Goal: Task Accomplishment & Management: Complete application form

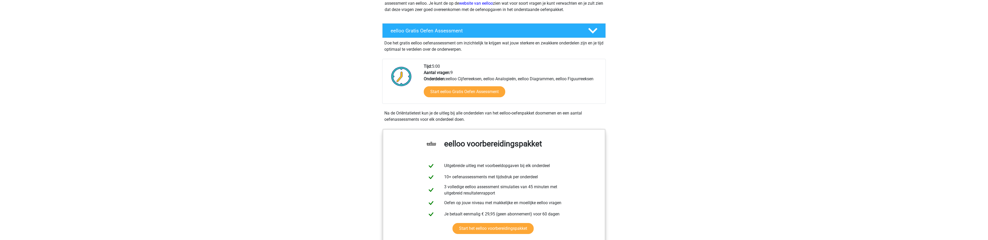
scroll to position [78, 0]
click at [474, 91] on link "Start eelloo Gratis Oefen Assessment" at bounding box center [465, 91] width 94 height 13
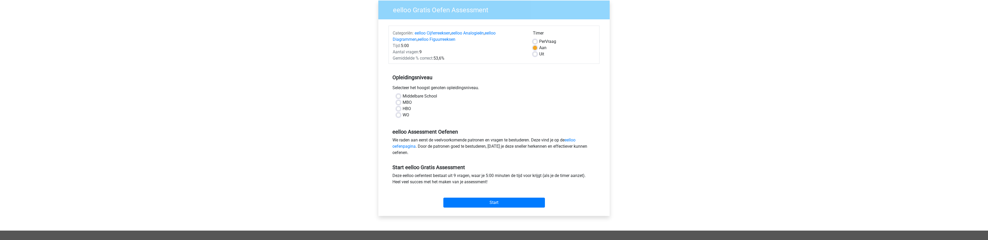
scroll to position [43, 0]
click at [403, 102] on label "MBO" at bounding box center [407, 102] width 9 height 6
click at [400, 102] on input "MBO" at bounding box center [398, 101] width 4 height 5
radio input "true"
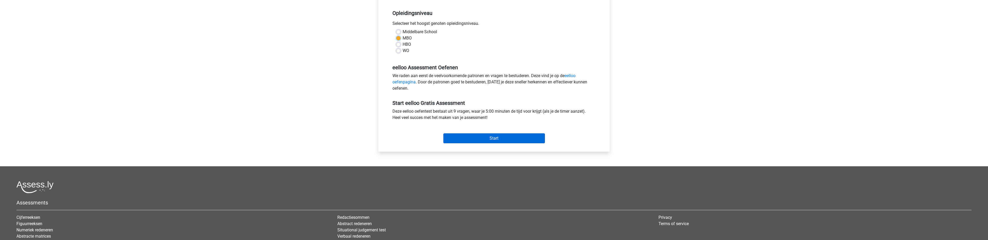
scroll to position [110, 0]
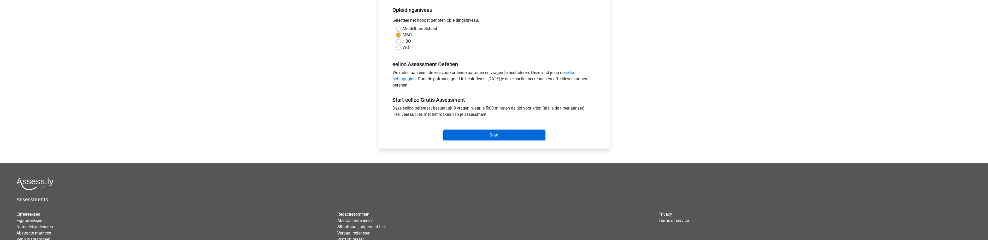
click at [499, 138] on input "Start" at bounding box center [494, 135] width 102 height 10
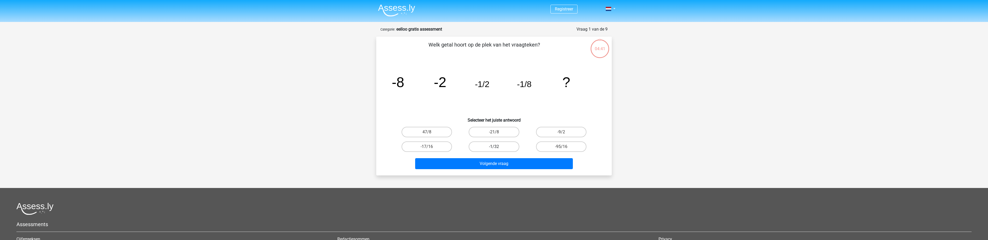
click at [489, 147] on label "-1/32" at bounding box center [494, 146] width 50 height 10
click at [494, 147] on input "-1/32" at bounding box center [495, 147] width 3 height 3
radio input "true"
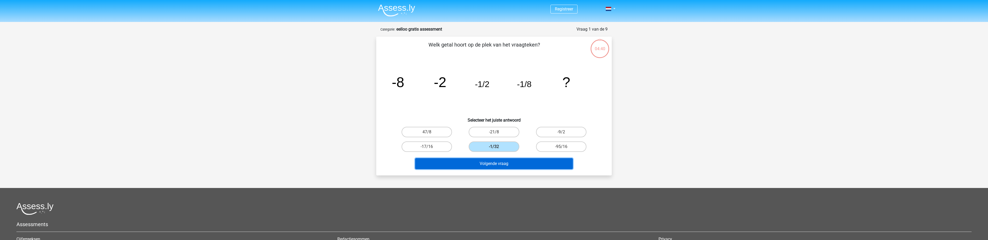
click at [494, 165] on button "Volgende vraag" at bounding box center [494, 163] width 158 height 11
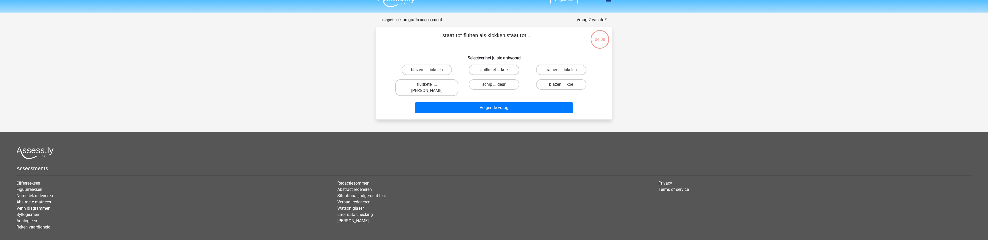
scroll to position [9, 0]
click at [427, 84] on label "fluitketel ... luiden" at bounding box center [426, 87] width 63 height 17
click at [427, 85] on input "fluitketel ... luiden" at bounding box center [428, 86] width 3 height 3
radio input "true"
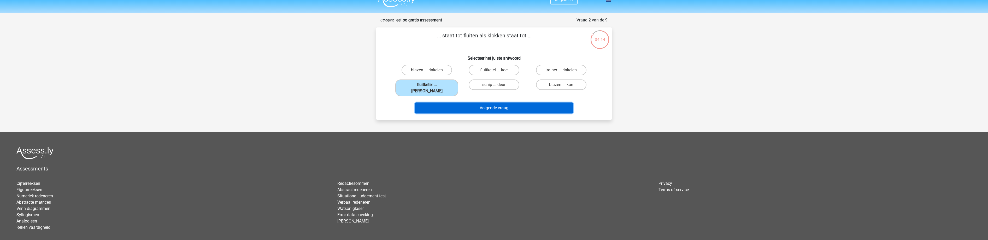
click at [484, 102] on button "Volgende vraag" at bounding box center [494, 107] width 158 height 11
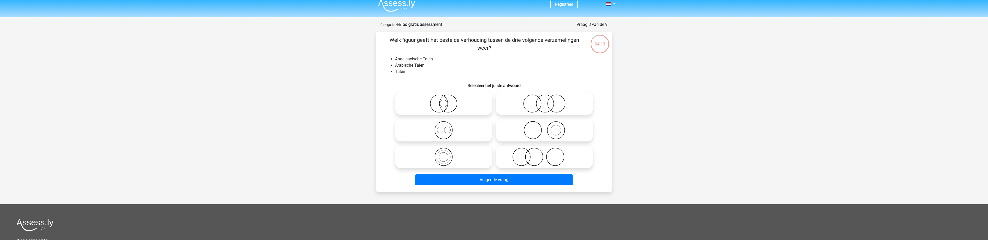
scroll to position [4, 0]
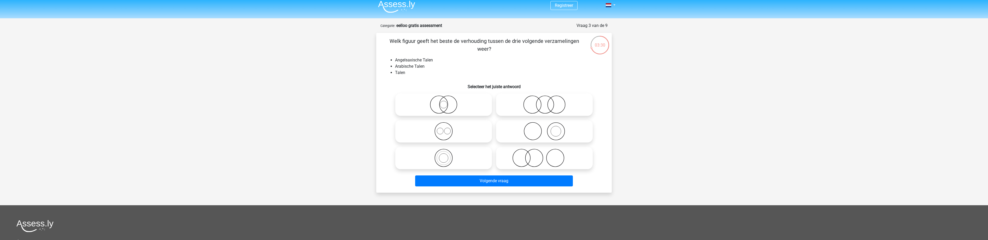
click at [449, 131] on icon at bounding box center [443, 131] width 92 height 18
click at [447, 128] on input "radio" at bounding box center [445, 126] width 3 height 3
radio input "true"
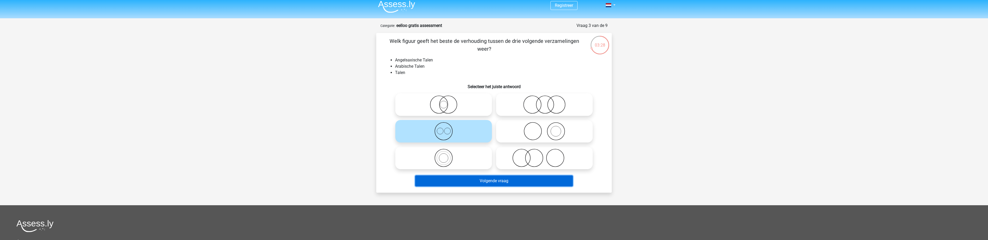
click at [495, 182] on button "Volgende vraag" at bounding box center [494, 180] width 158 height 11
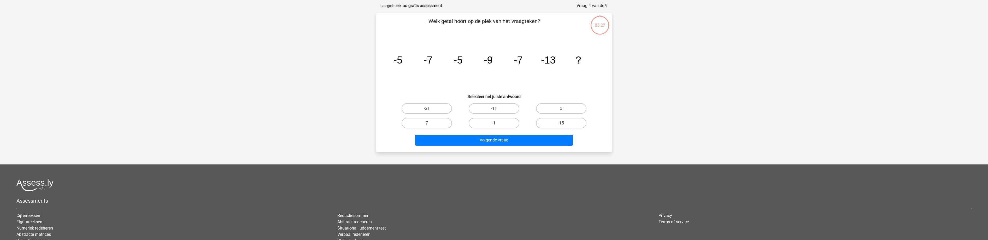
scroll to position [26, 0]
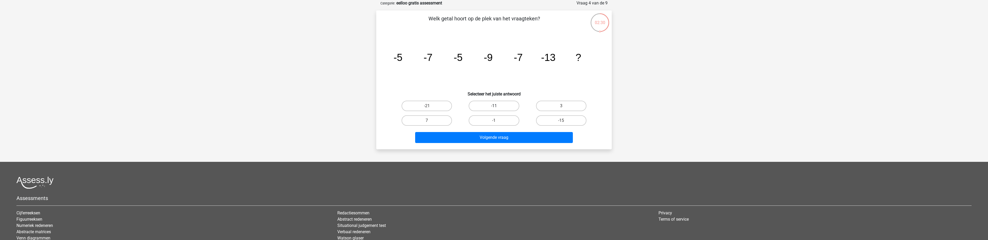
click at [491, 107] on label "-11" at bounding box center [494, 106] width 50 height 10
click at [494, 107] on input "-11" at bounding box center [495, 107] width 3 height 3
radio input "true"
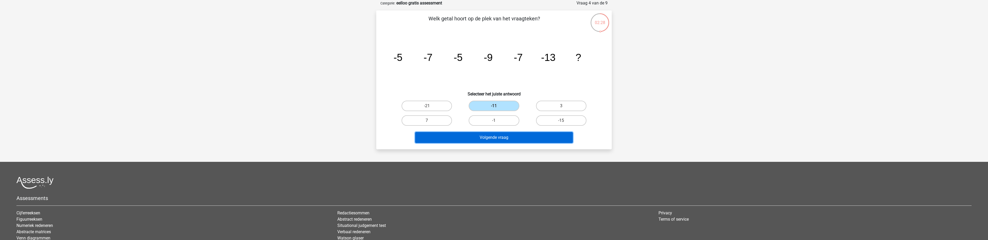
click at [500, 135] on button "Volgende vraag" at bounding box center [494, 137] width 158 height 11
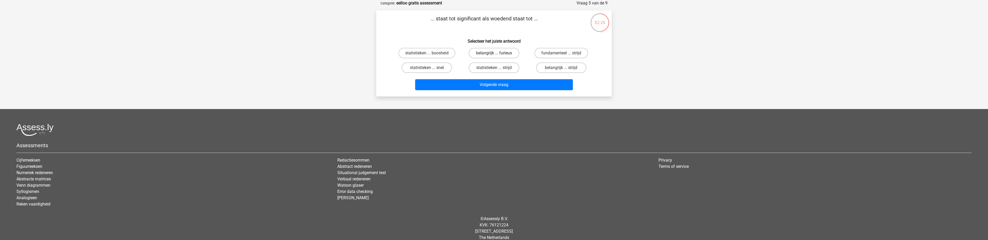
scroll to position [27, 0]
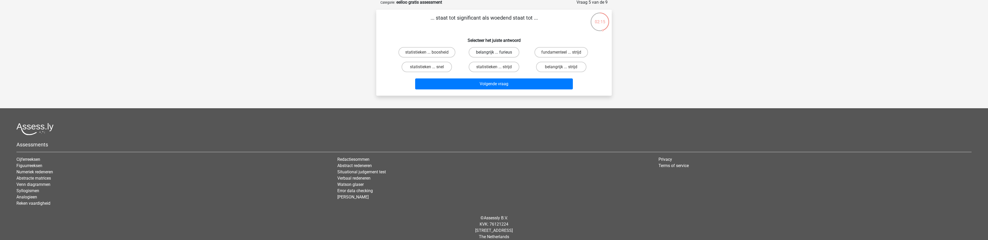
click at [494, 51] on label "belangrijk ... furieus" at bounding box center [494, 52] width 50 height 10
click at [494, 52] on input "belangrijk ... furieus" at bounding box center [495, 53] width 3 height 3
radio input "true"
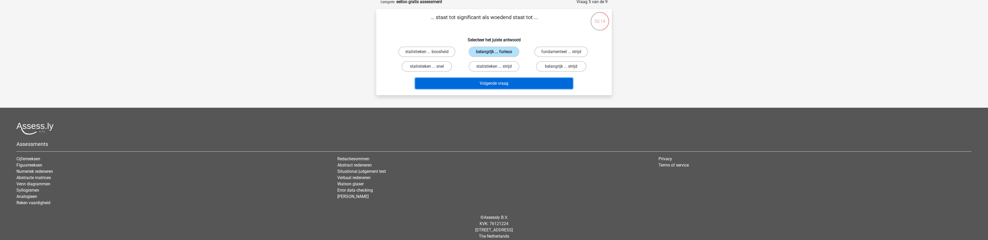
click at [497, 86] on button "Volgende vraag" at bounding box center [494, 83] width 158 height 11
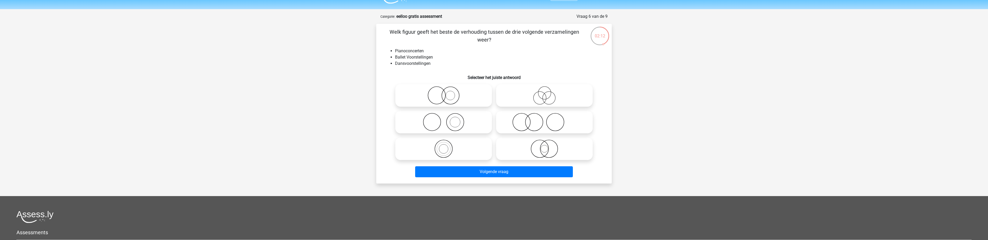
scroll to position [8, 0]
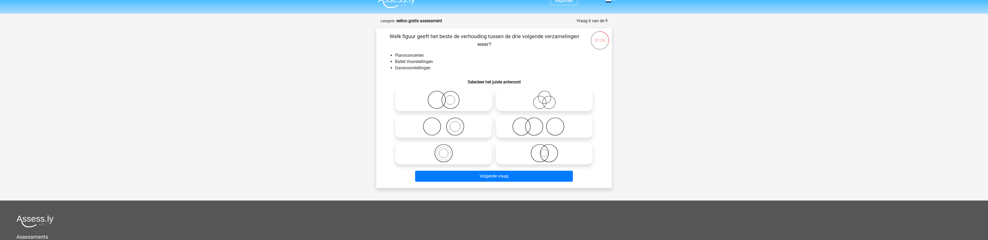
click at [447, 100] on icon at bounding box center [443, 100] width 92 height 18
click at [447, 97] on input "radio" at bounding box center [445, 95] width 3 height 3
radio input "true"
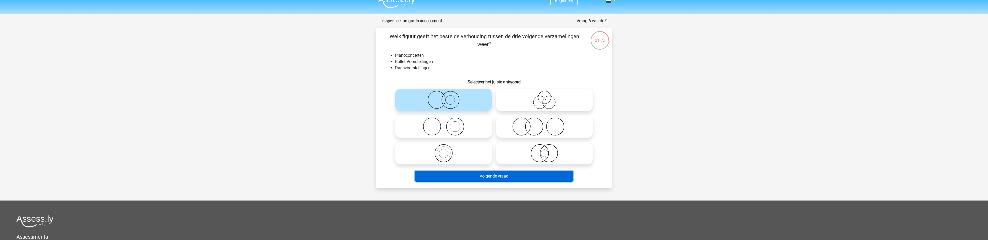
click at [501, 177] on button "Volgende vraag" at bounding box center [494, 175] width 158 height 11
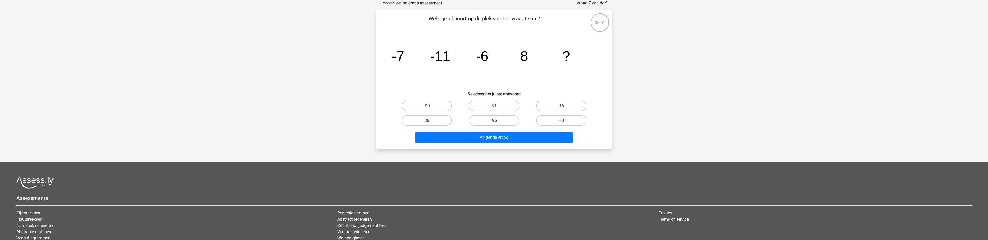
scroll to position [25, 0]
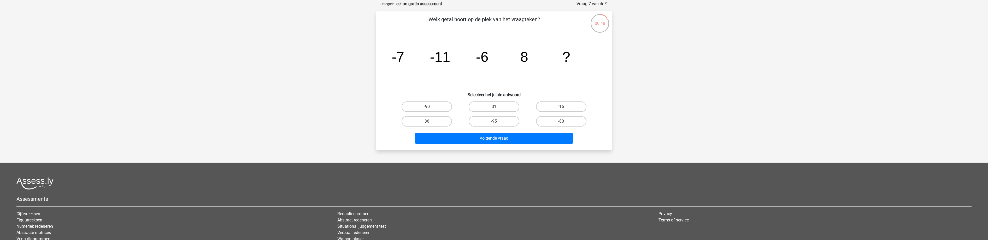
click at [486, 106] on label "31" at bounding box center [494, 106] width 50 height 10
click at [494, 107] on input "31" at bounding box center [495, 108] width 3 height 3
radio input "true"
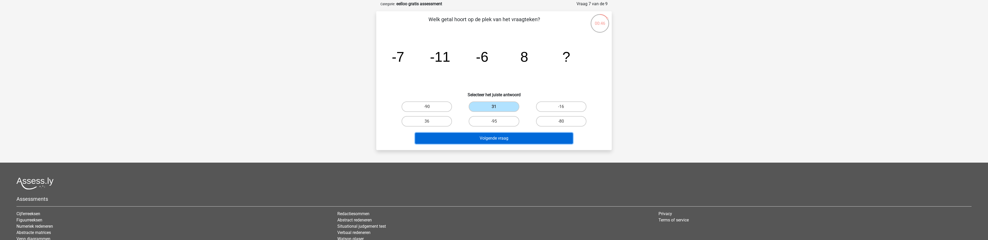
click at [503, 139] on button "Volgende vraag" at bounding box center [494, 138] width 158 height 11
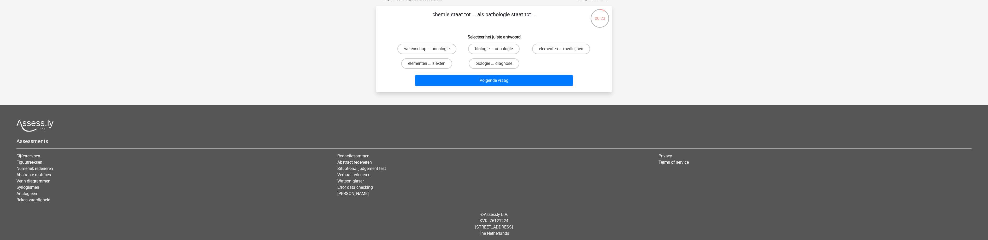
scroll to position [30, 0]
click at [493, 64] on label "biologie ... diagnose" at bounding box center [494, 63] width 50 height 10
click at [494, 64] on input "biologie ... diagnose" at bounding box center [495, 65] width 3 height 3
radio input "true"
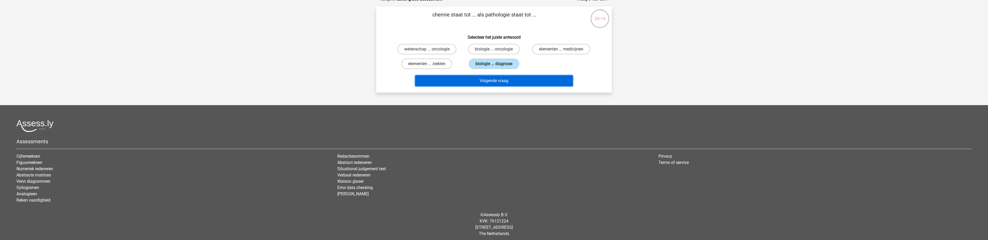
click at [493, 81] on button "Volgende vraag" at bounding box center [494, 80] width 158 height 11
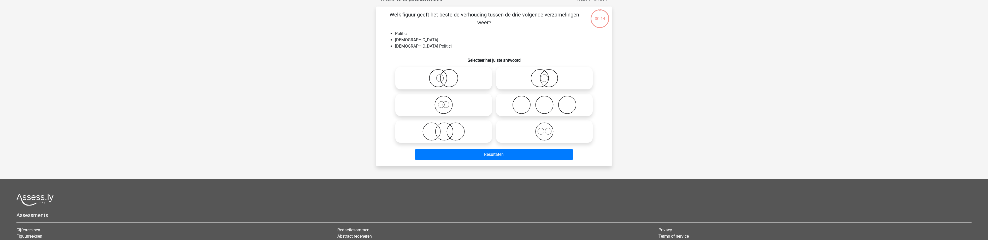
scroll to position [26, 0]
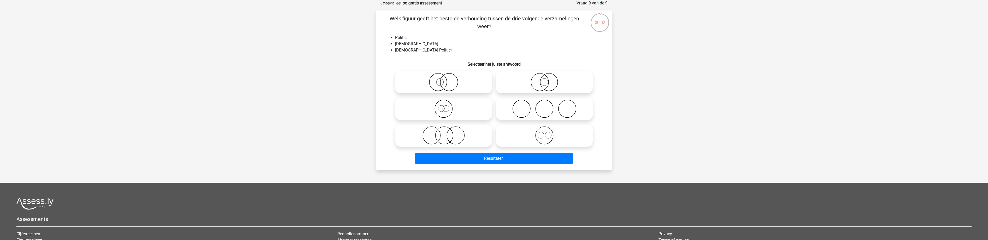
click at [445, 86] on icon at bounding box center [443, 82] width 92 height 18
click at [445, 79] on input "radio" at bounding box center [445, 77] width 3 height 3
radio input "true"
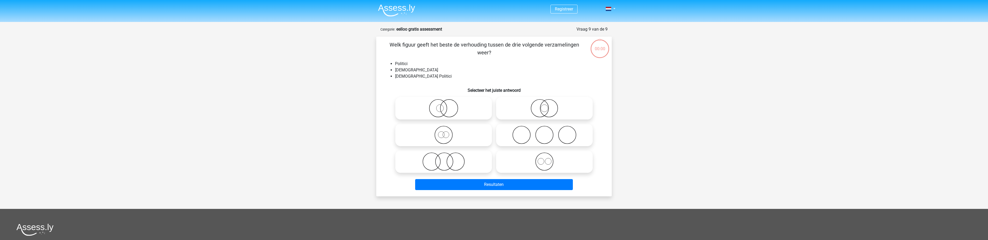
scroll to position [26, 0]
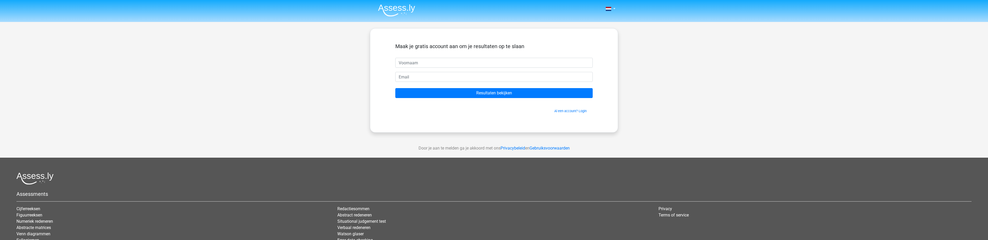
click at [421, 64] on input "text" at bounding box center [493, 63] width 197 height 10
type input "Diederik"
click at [421, 80] on input "email" at bounding box center [493, 77] width 197 height 10
click at [425, 78] on input "email" at bounding box center [493, 77] width 197 height 10
click at [426, 78] on input "email" at bounding box center [493, 77] width 197 height 10
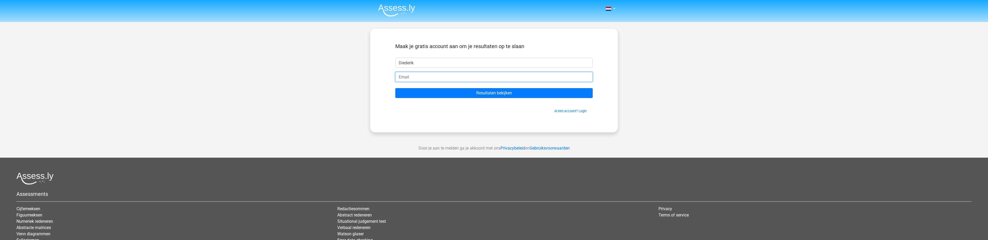
type input "Diederik@dbox.nl"
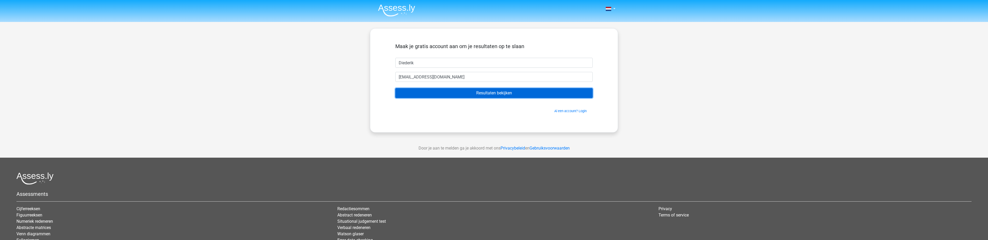
click at [465, 94] on input "Resultaten bekijken" at bounding box center [493, 93] width 197 height 10
